Goal: Find specific page/section: Find specific page/section

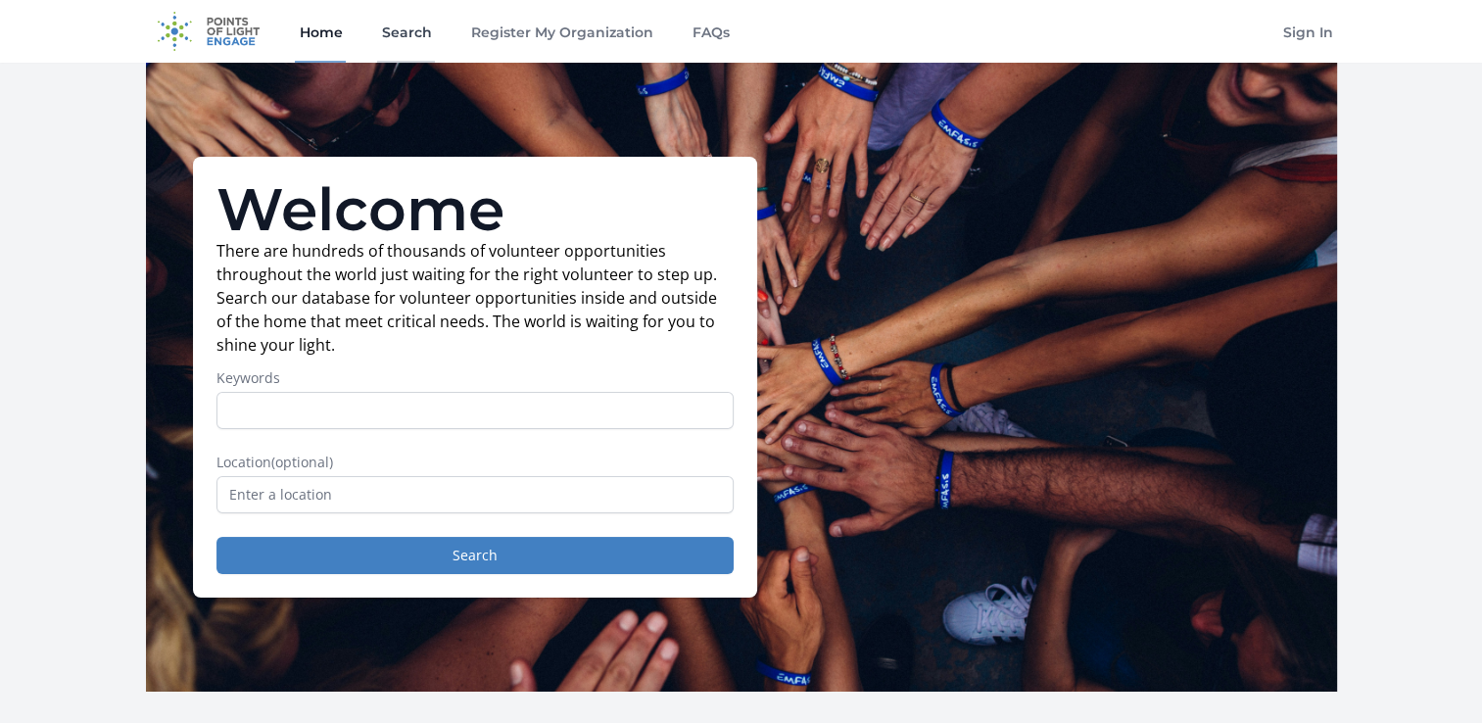
click at [402, 30] on link "Search" at bounding box center [406, 31] width 58 height 63
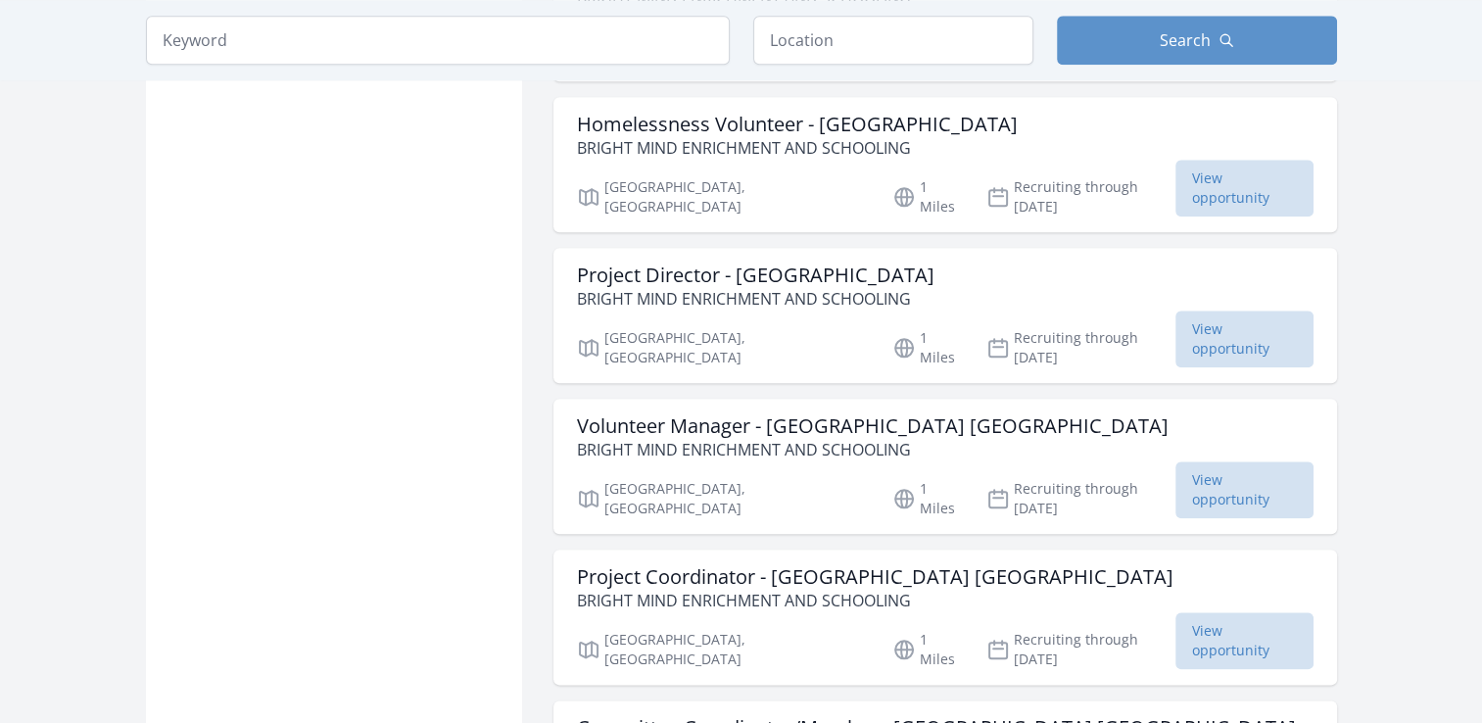
scroll to position [2350, 0]
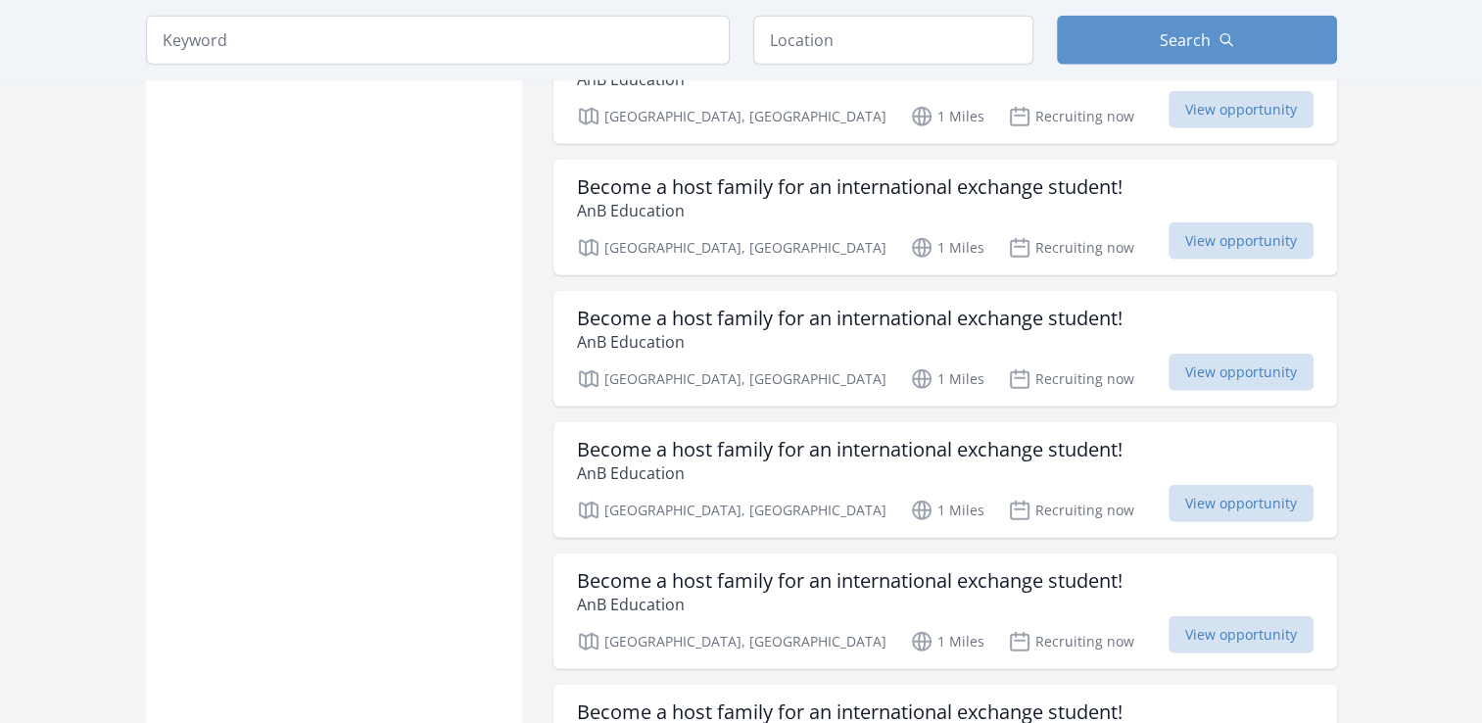
scroll to position [5092, 0]
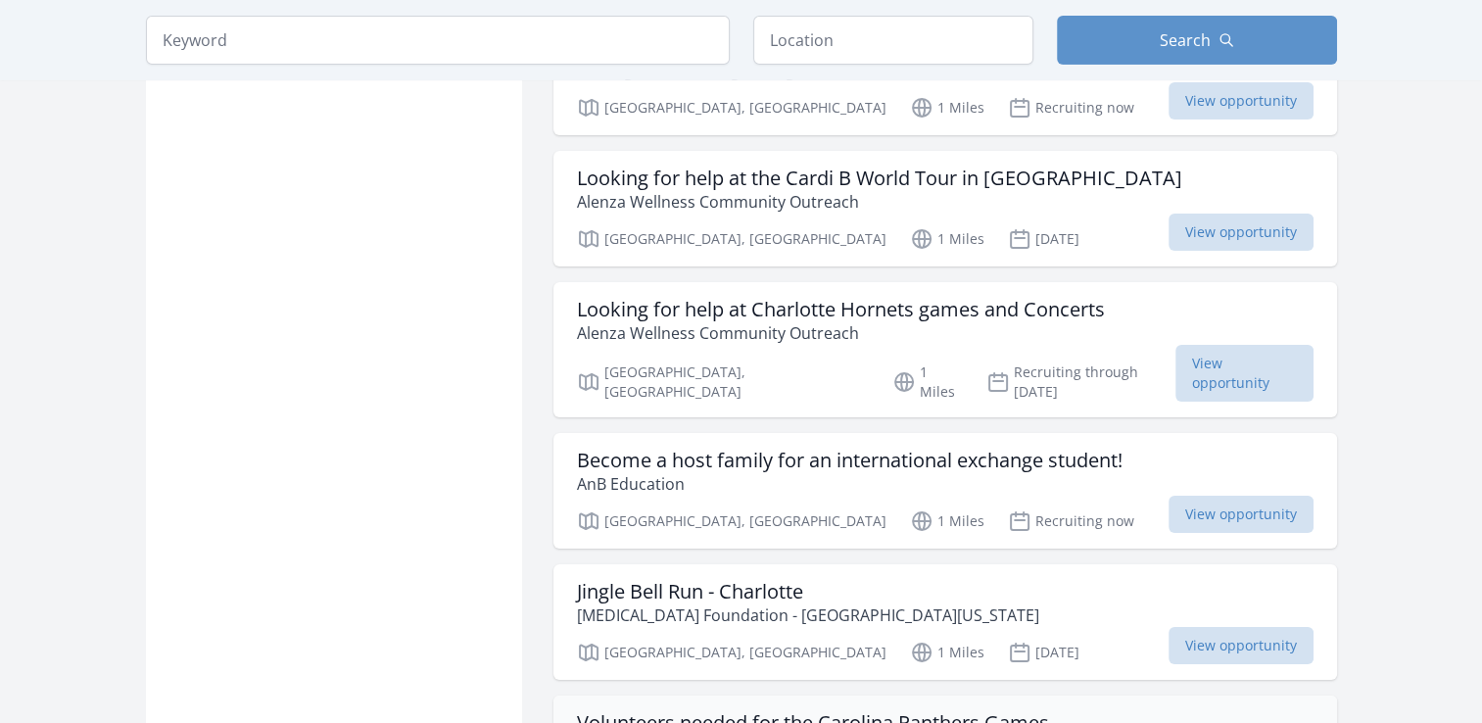
scroll to position [6953, 0]
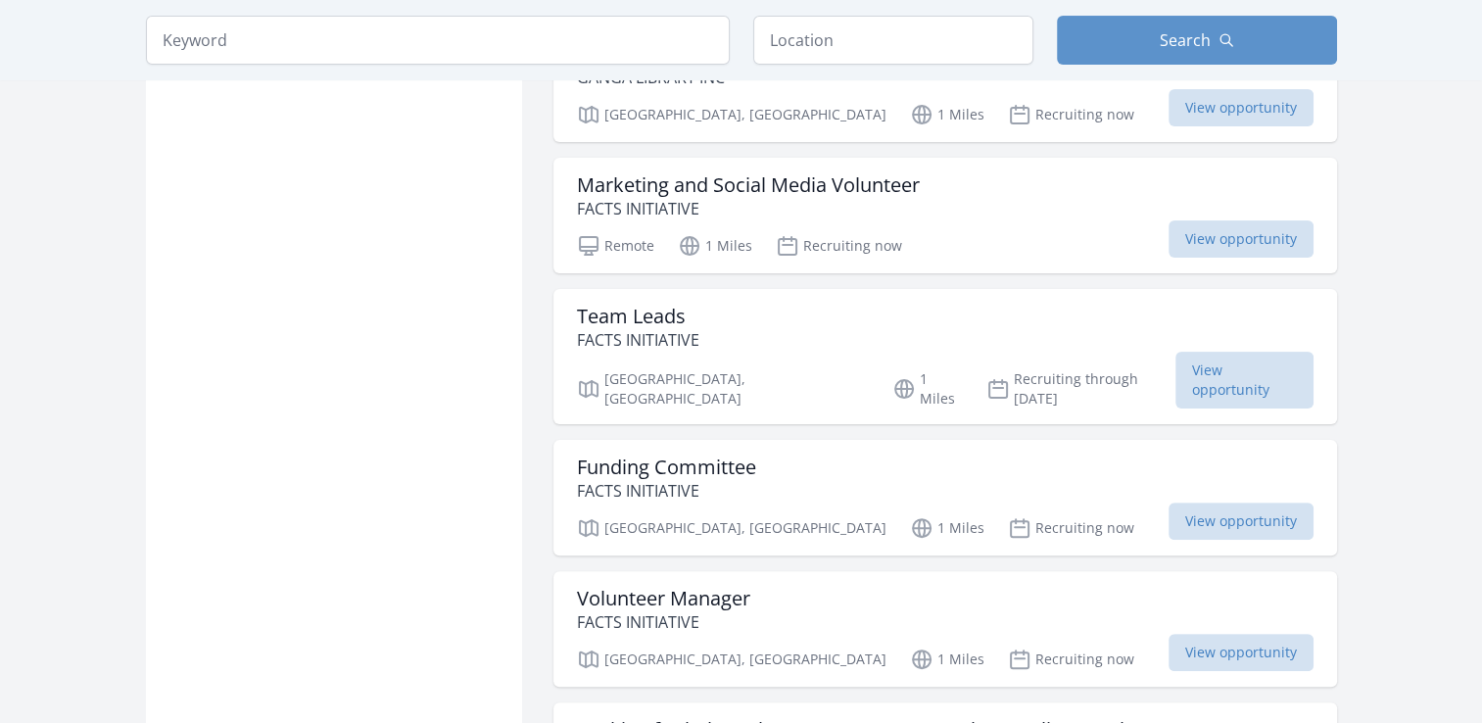
scroll to position [7927, 0]
